Goal: Information Seeking & Learning: Learn about a topic

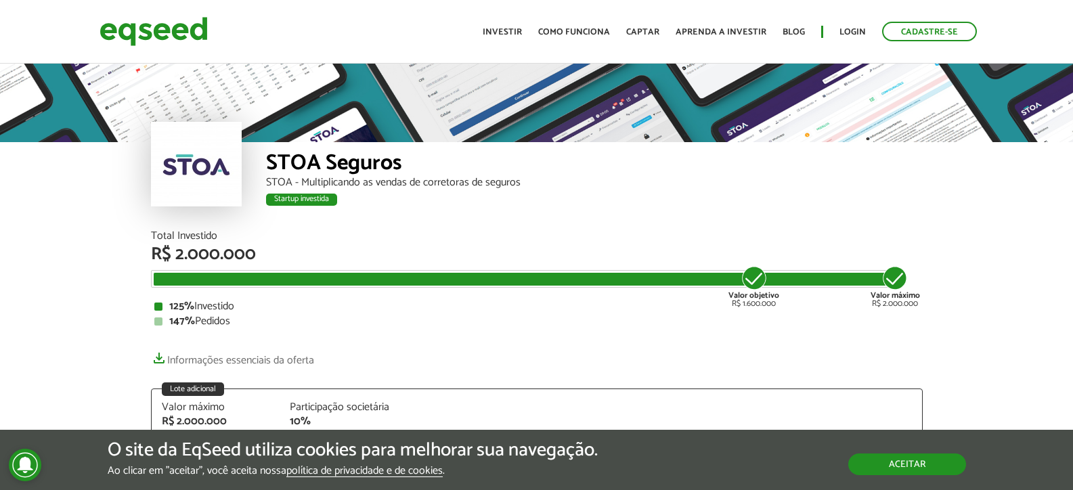
drag, startPoint x: 934, startPoint y: 471, endPoint x: 908, endPoint y: 458, distance: 28.2
click at [934, 471] on button "Aceitar" at bounding box center [907, 465] width 118 height 22
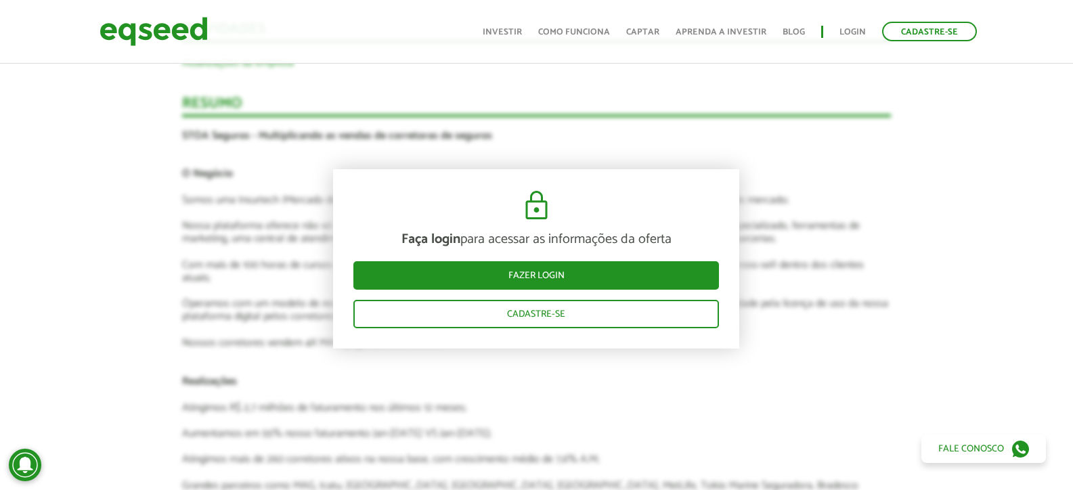
scroll to position [1557, 0]
